Goal: Information Seeking & Learning: Learn about a topic

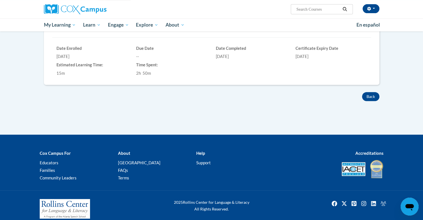
scroll to position [192, 0]
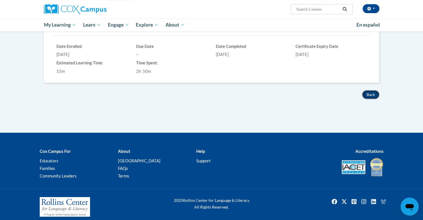
click at [371, 92] on button "Back" at bounding box center [370, 94] width 17 height 9
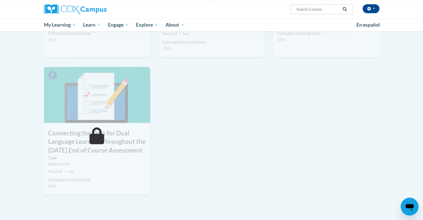
scroll to position [192, 0]
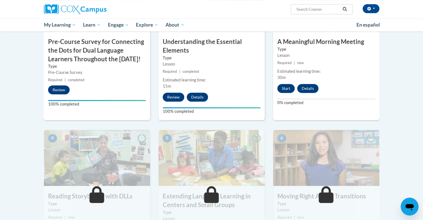
drag, startPoint x: 424, startPoint y: 87, endPoint x: 417, endPoint y: 116, distance: 30.0
click at [417, 116] on body "[PERSON_NAME] ([GEOGRAPHIC_DATA]/New_York UTC-04:00) My Profile Inbox My Transc…" at bounding box center [211, 169] width 423 height 722
